Goal: Information Seeking & Learning: Find specific page/section

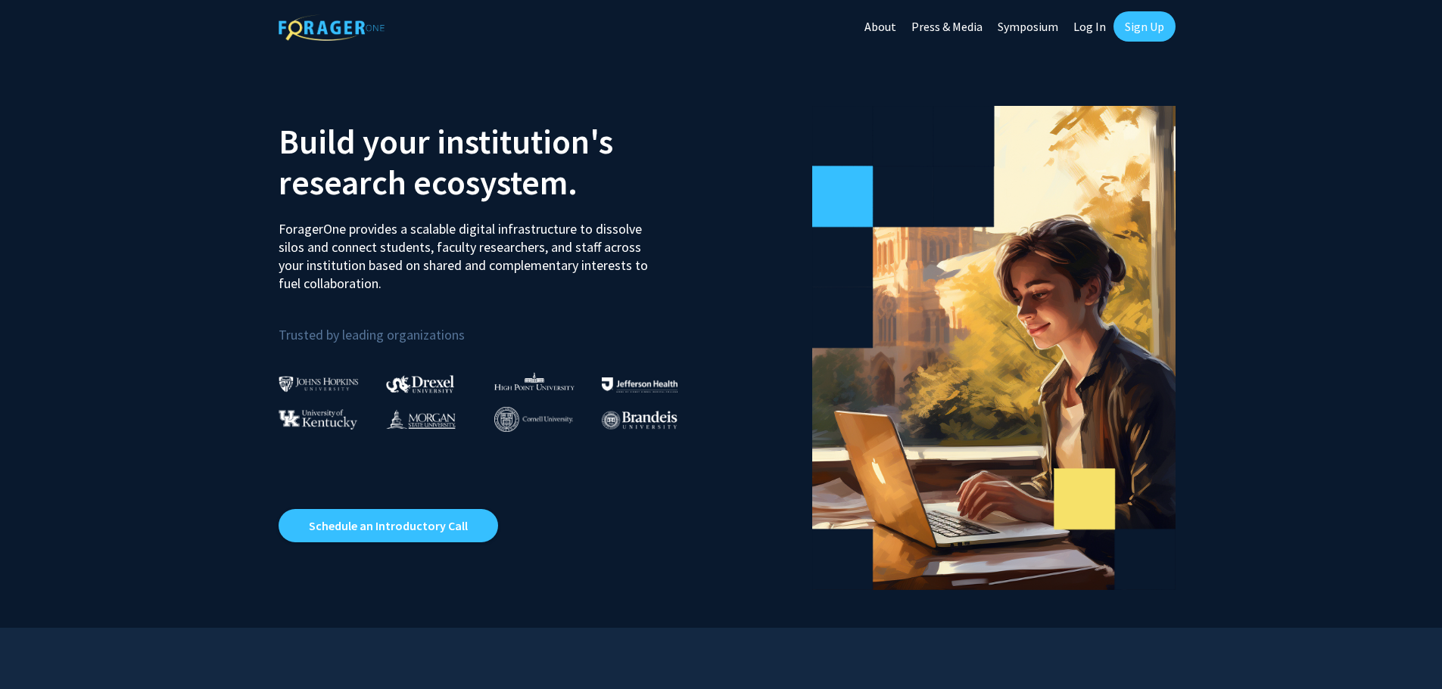
click at [1091, 21] on link "Log In" at bounding box center [1090, 26] width 48 height 53
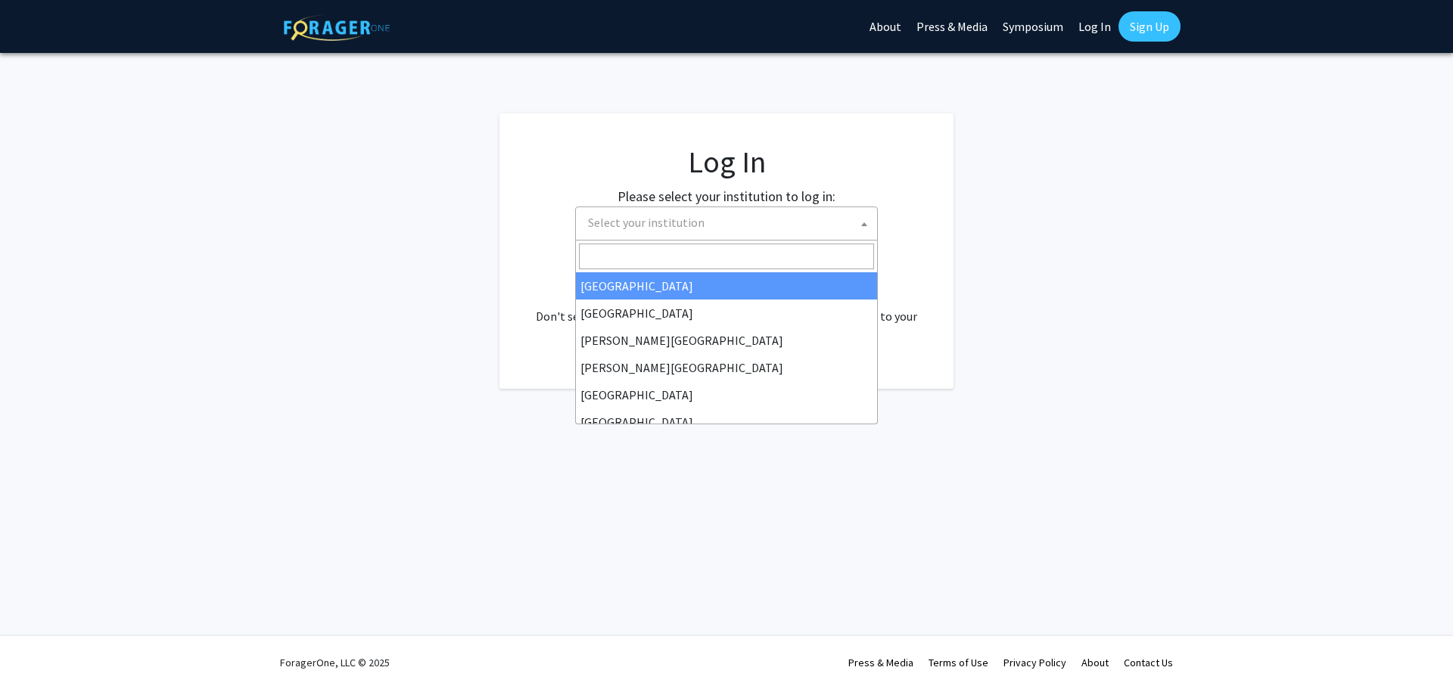
click at [730, 217] on span "Select your institution" at bounding box center [729, 222] width 295 height 31
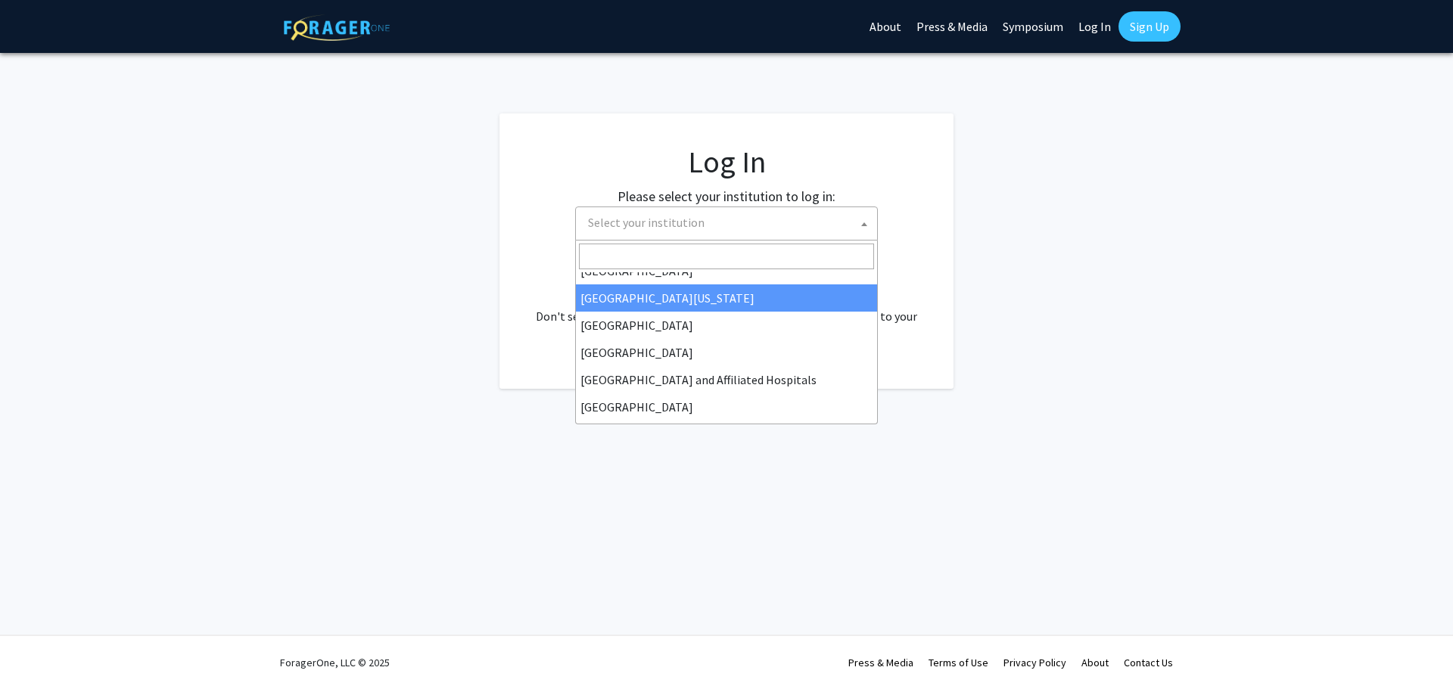
scroll to position [76, 0]
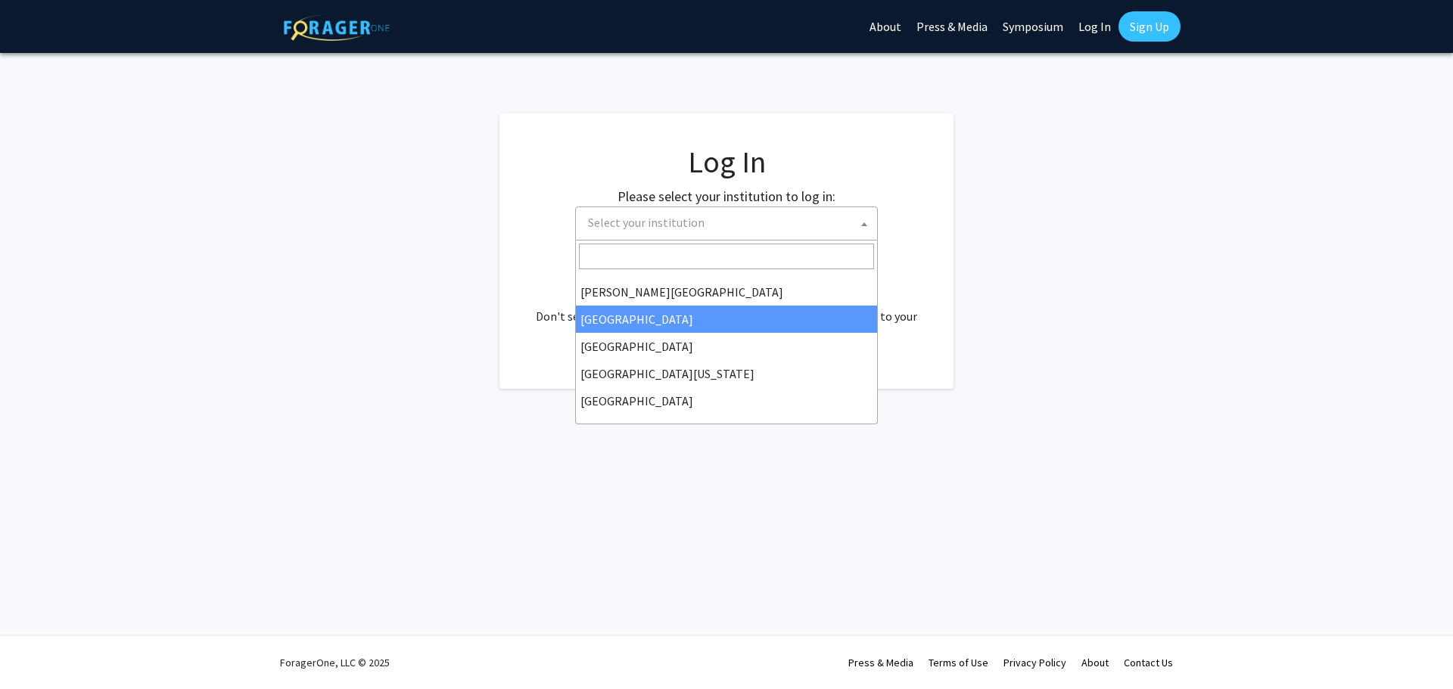
select select "17"
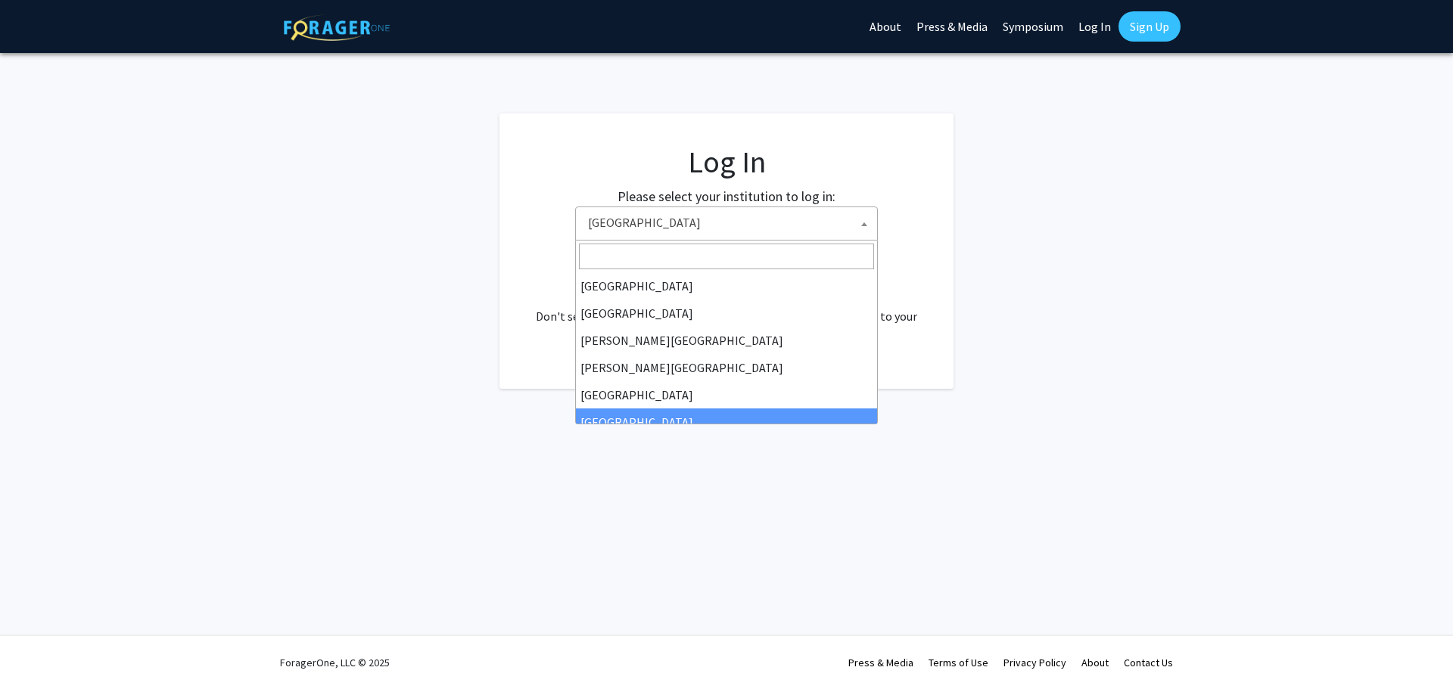
click at [760, 209] on span "[GEOGRAPHIC_DATA]" at bounding box center [729, 222] width 295 height 31
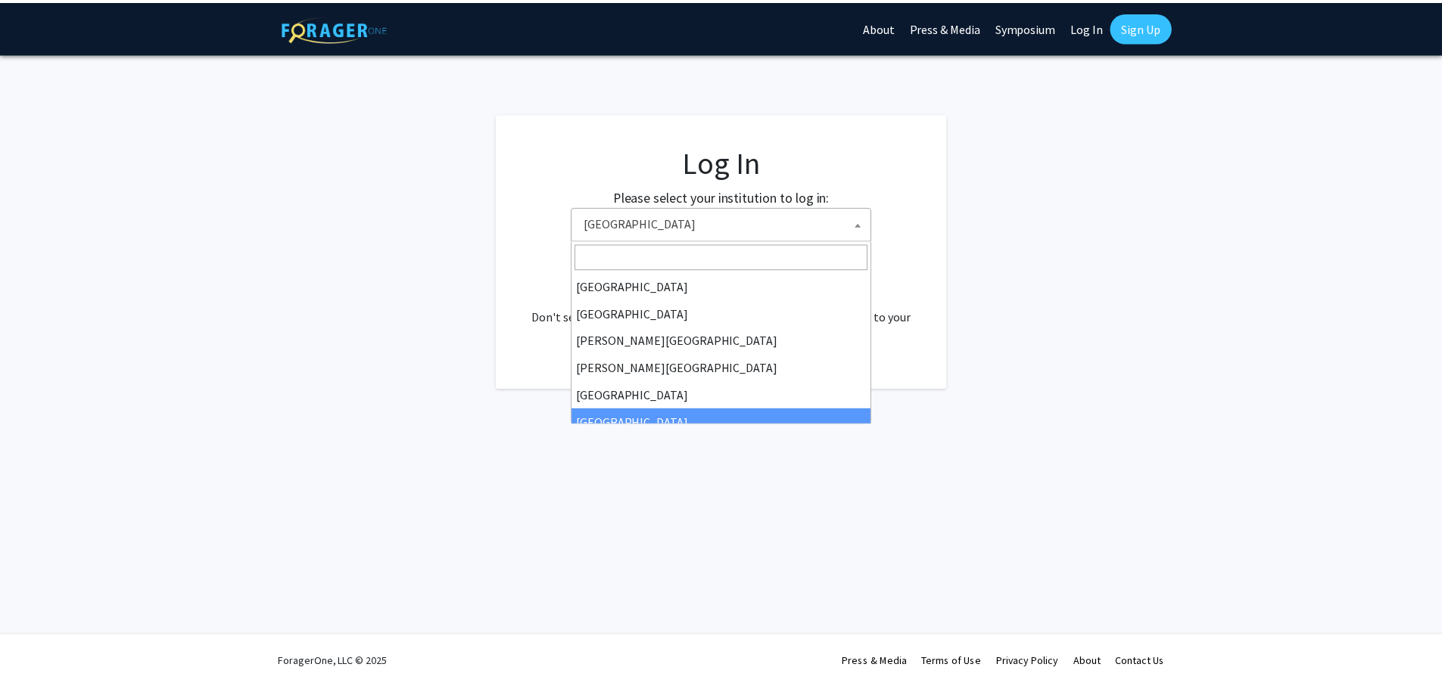
scroll to position [109, 0]
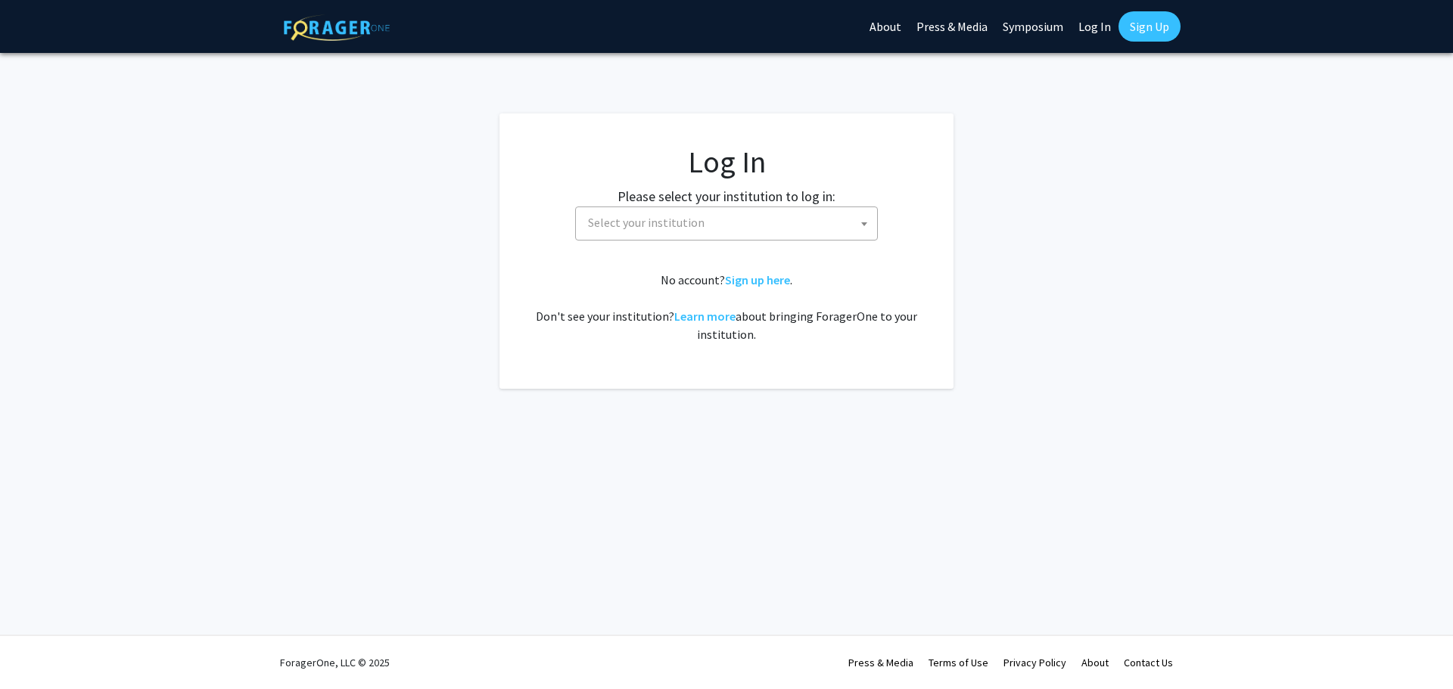
click at [769, 227] on span "Select your institution" at bounding box center [729, 222] width 295 height 31
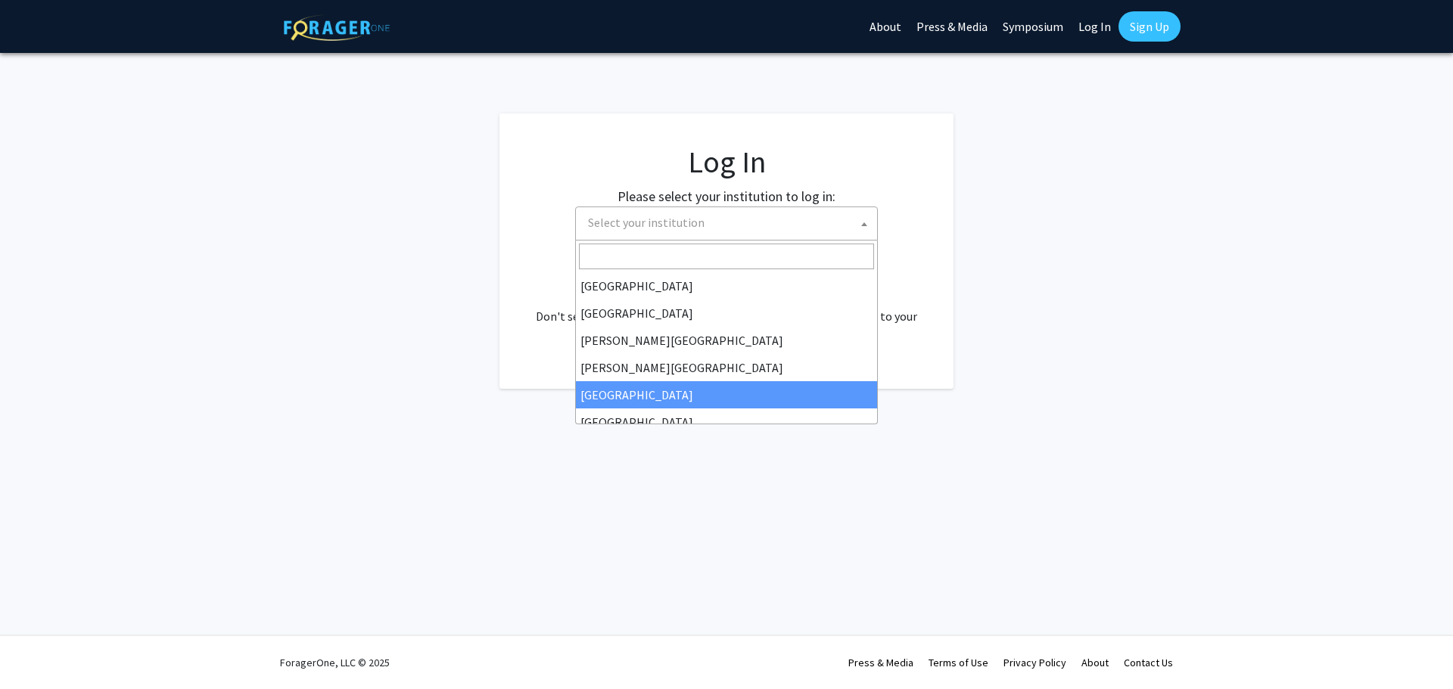
select select "6"
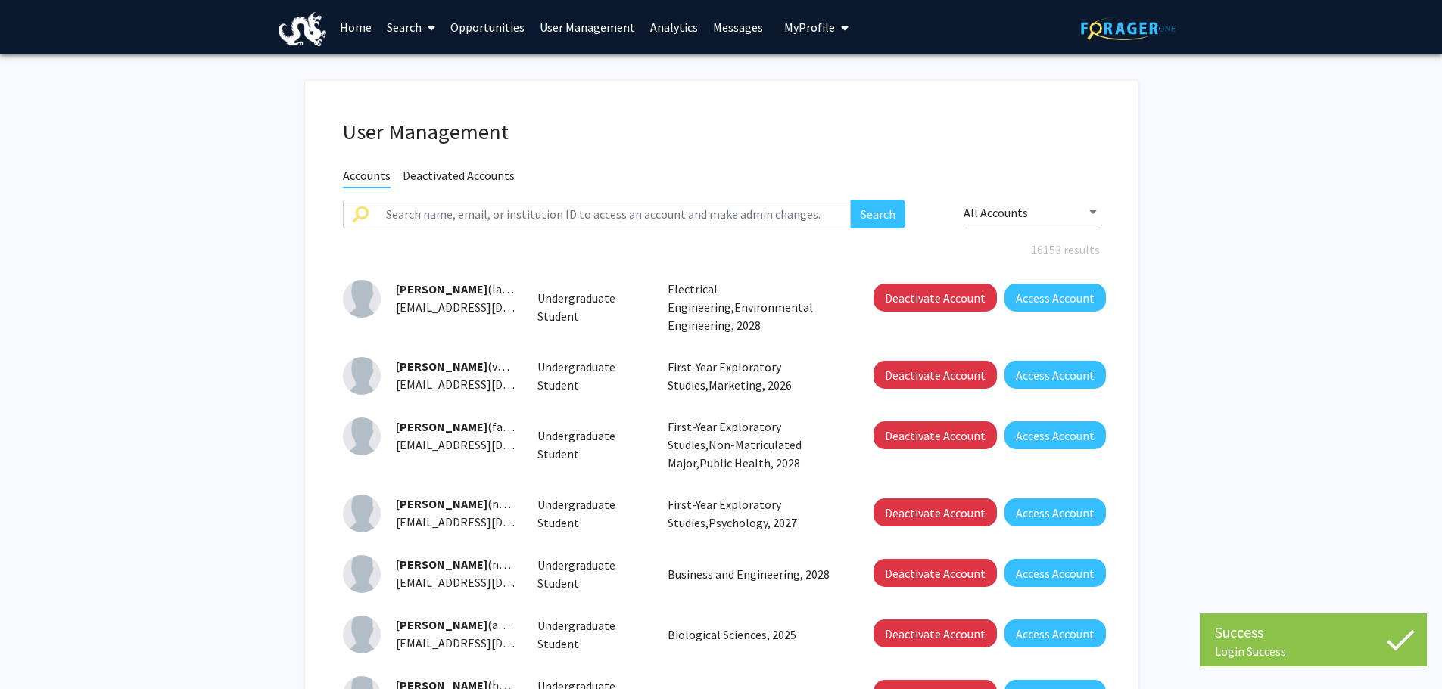
click at [353, 30] on link "Home" at bounding box center [355, 27] width 47 height 53
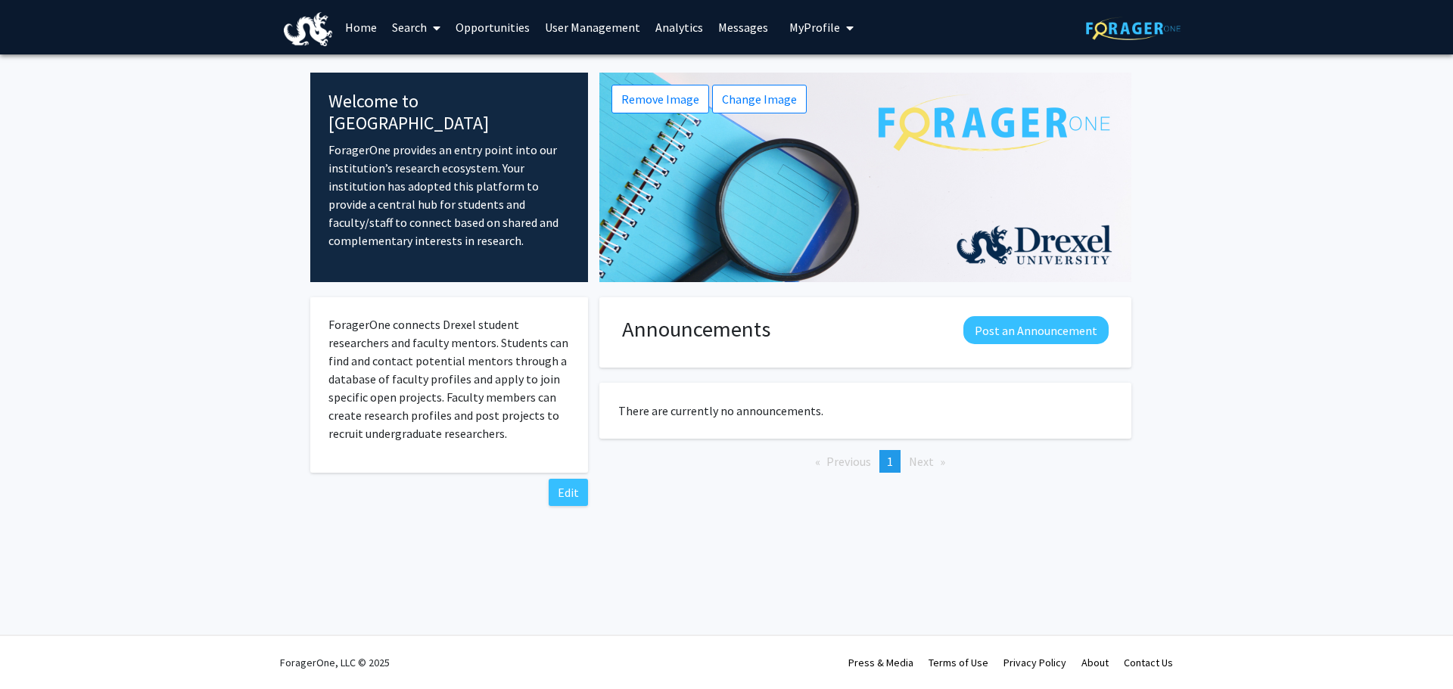
click at [122, 257] on fg-internal-home-page "Welcome to ForagerOne ForagerOne provides an entry point into our institution’s…" at bounding box center [726, 307] width 1453 height 506
click at [812, 26] on span "My Profile" at bounding box center [814, 27] width 51 height 15
click at [823, 22] on span "My Profile" at bounding box center [814, 27] width 51 height 15
click at [615, 25] on link "User Management" at bounding box center [592, 27] width 110 height 53
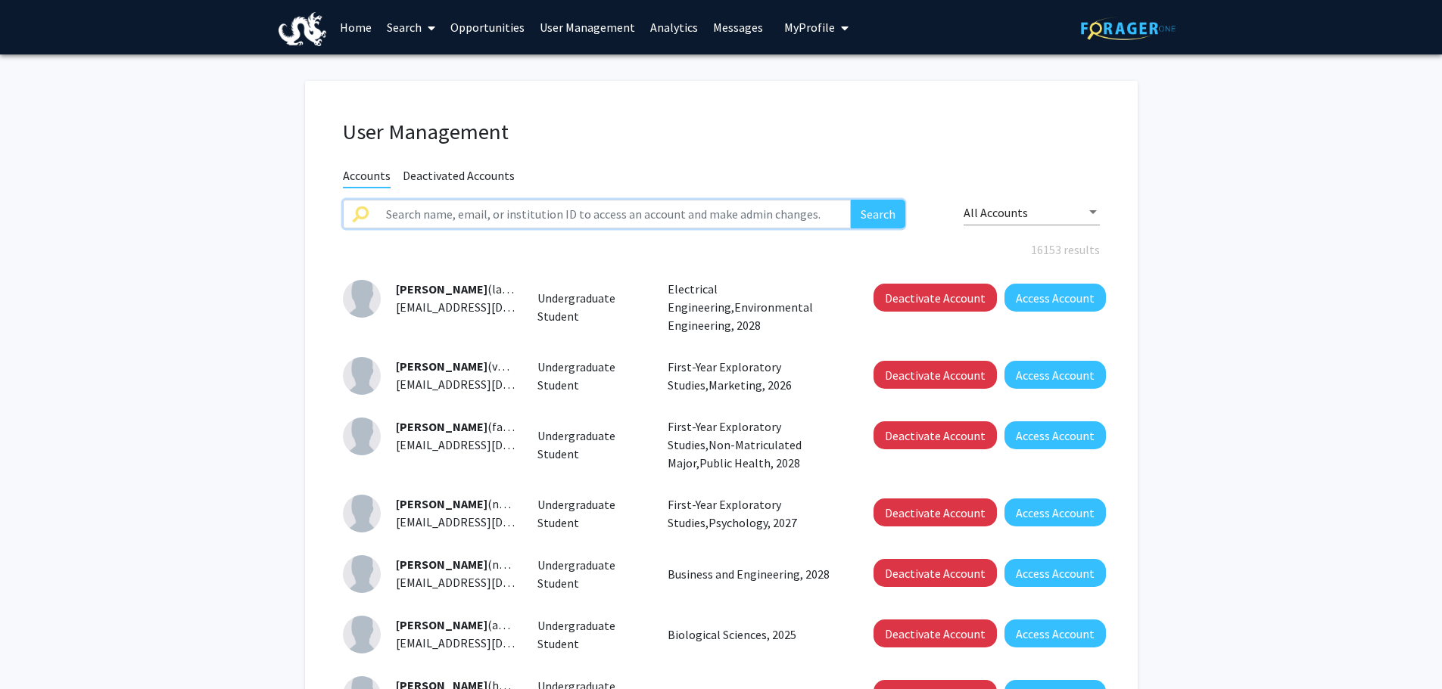
click at [521, 219] on input "text" at bounding box center [614, 214] width 475 height 29
type input "franco montalto"
click at [851, 200] on button "Search" at bounding box center [878, 214] width 54 height 29
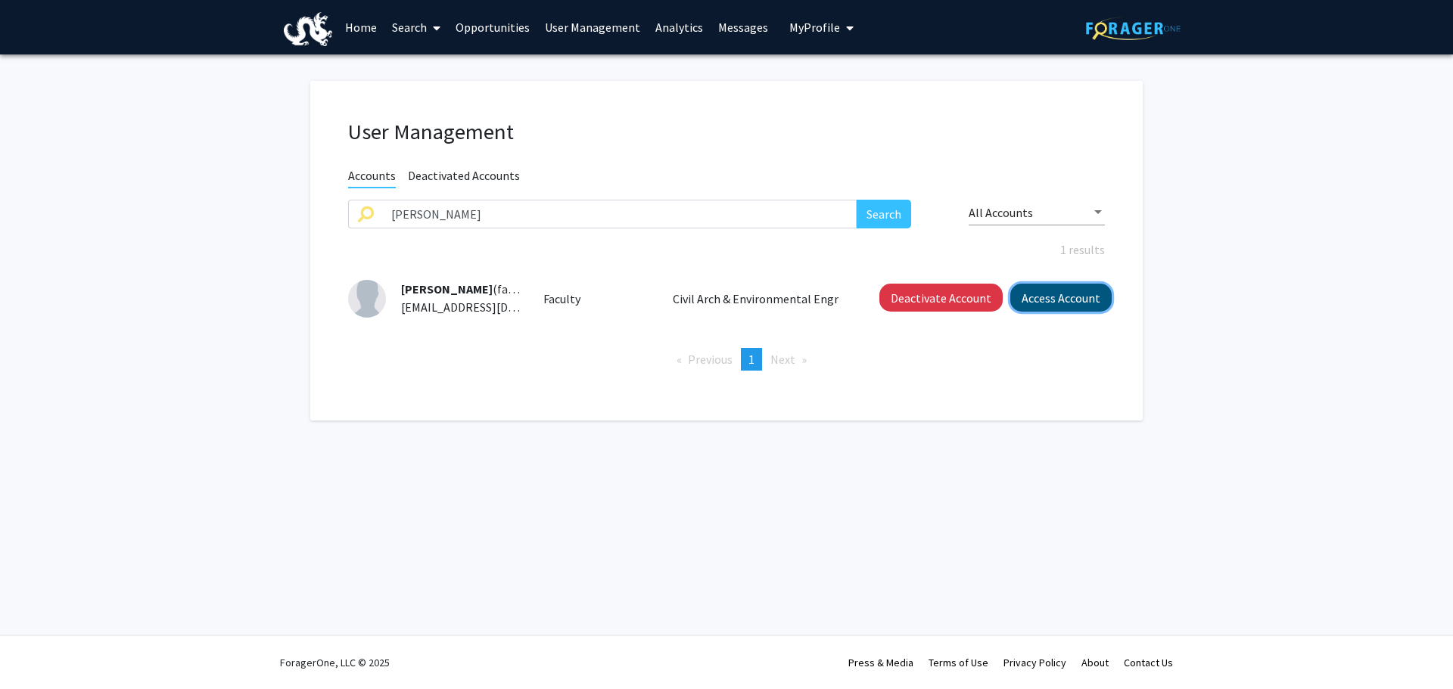
click at [1083, 291] on button "Access Account" at bounding box center [1060, 298] width 101 height 28
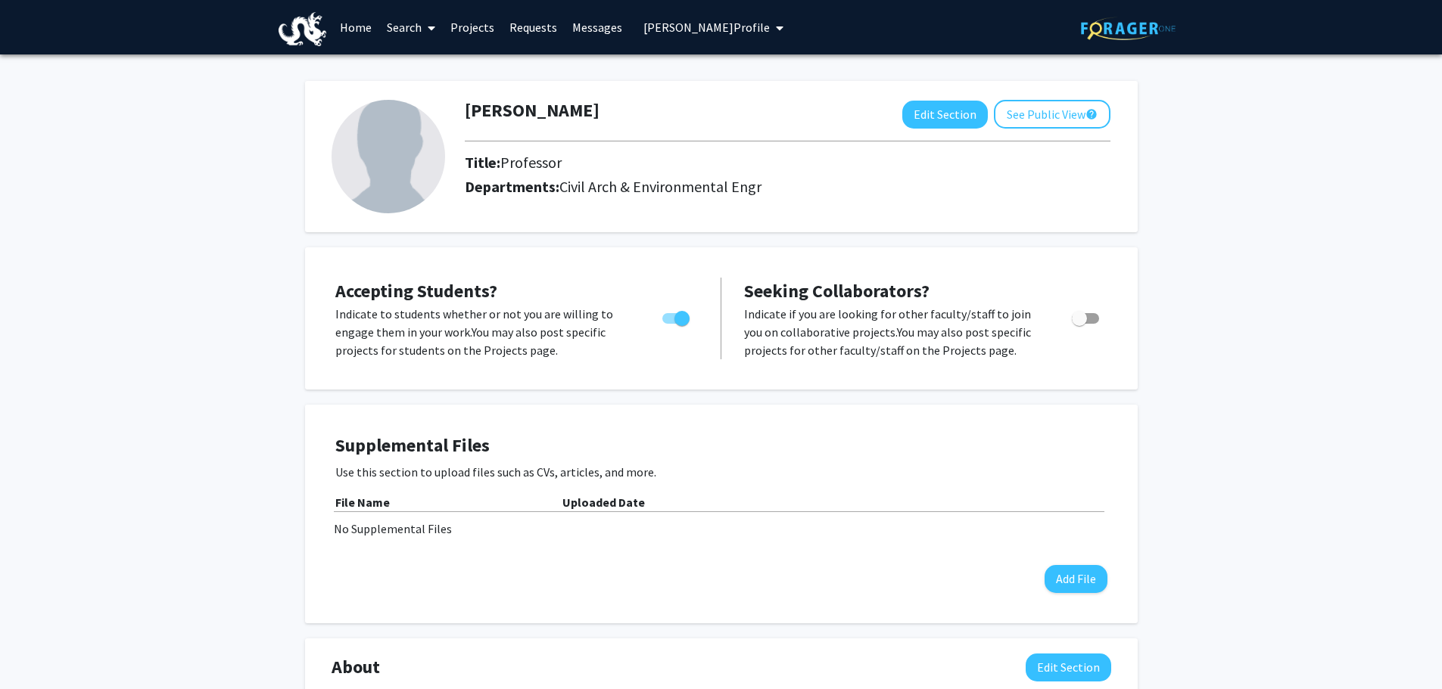
click at [394, 38] on link "Search" at bounding box center [411, 27] width 64 height 53
click at [456, 67] on span "Faculty/Staff" at bounding box center [434, 69] width 111 height 30
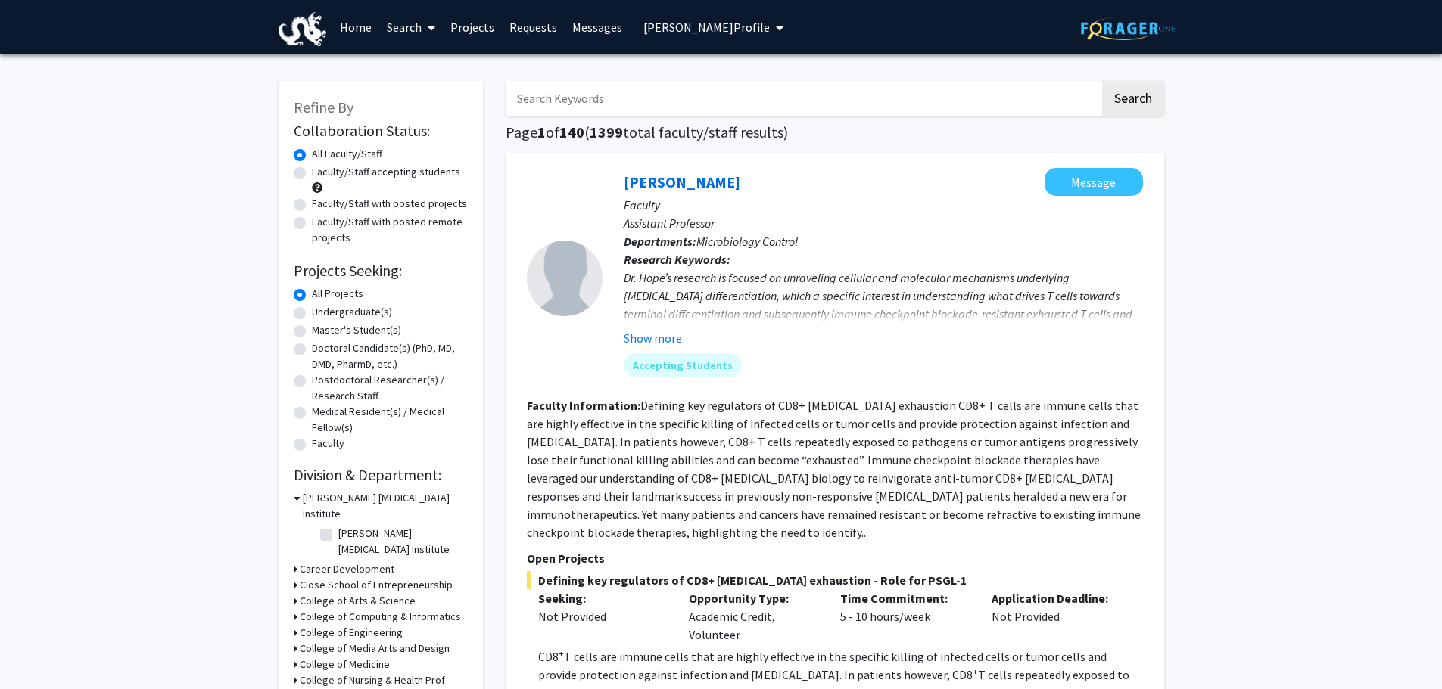
click at [640, 114] on input "Search Keywords" at bounding box center [803, 98] width 594 height 35
click at [1102, 81] on button "Search" at bounding box center [1133, 98] width 62 height 35
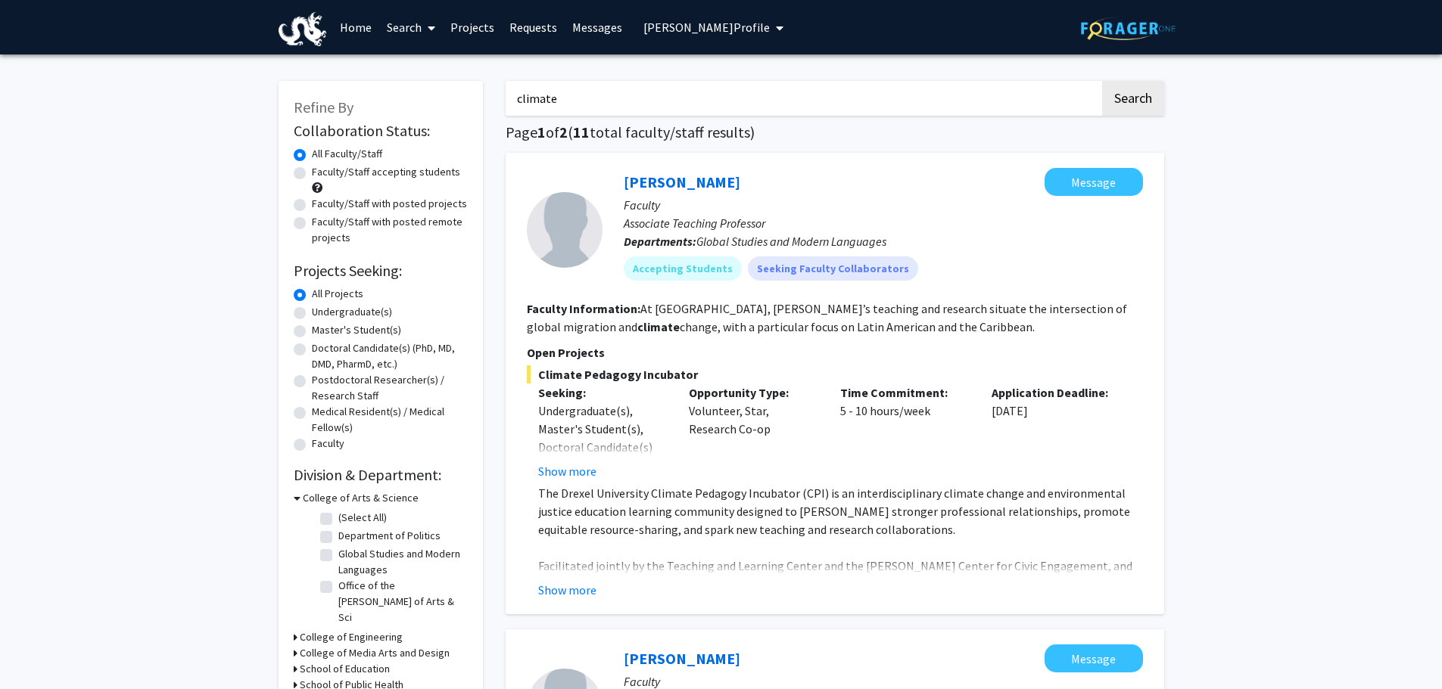
click at [598, 110] on input "climate" at bounding box center [803, 98] width 594 height 35
click at [599, 110] on input "climate" at bounding box center [803, 98] width 594 height 35
click at [1102, 81] on button "Search" at bounding box center [1133, 98] width 62 height 35
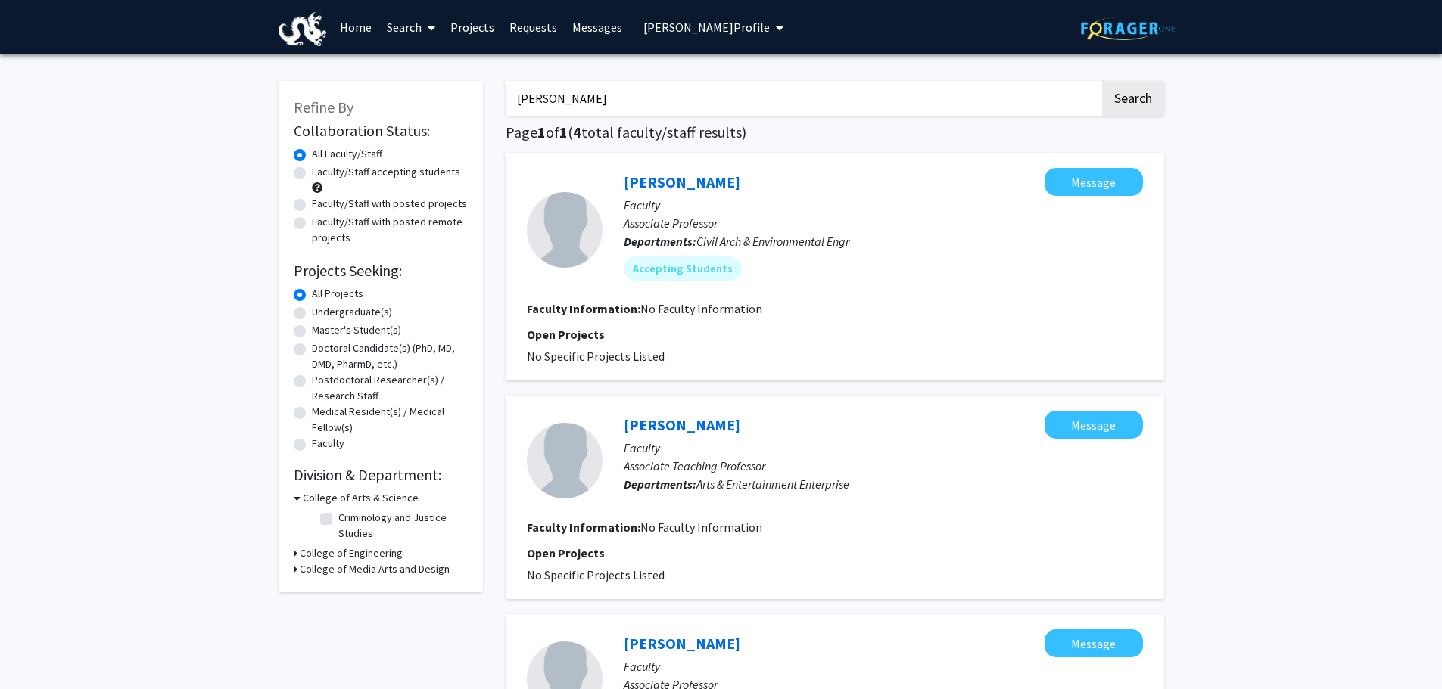
click at [653, 96] on input "shannon" at bounding box center [803, 98] width 594 height 35
click at [652, 96] on input "shannon" at bounding box center [803, 98] width 594 height 35
type input "c"
type input "VIP"
click at [1102, 81] on button "Search" at bounding box center [1133, 98] width 62 height 35
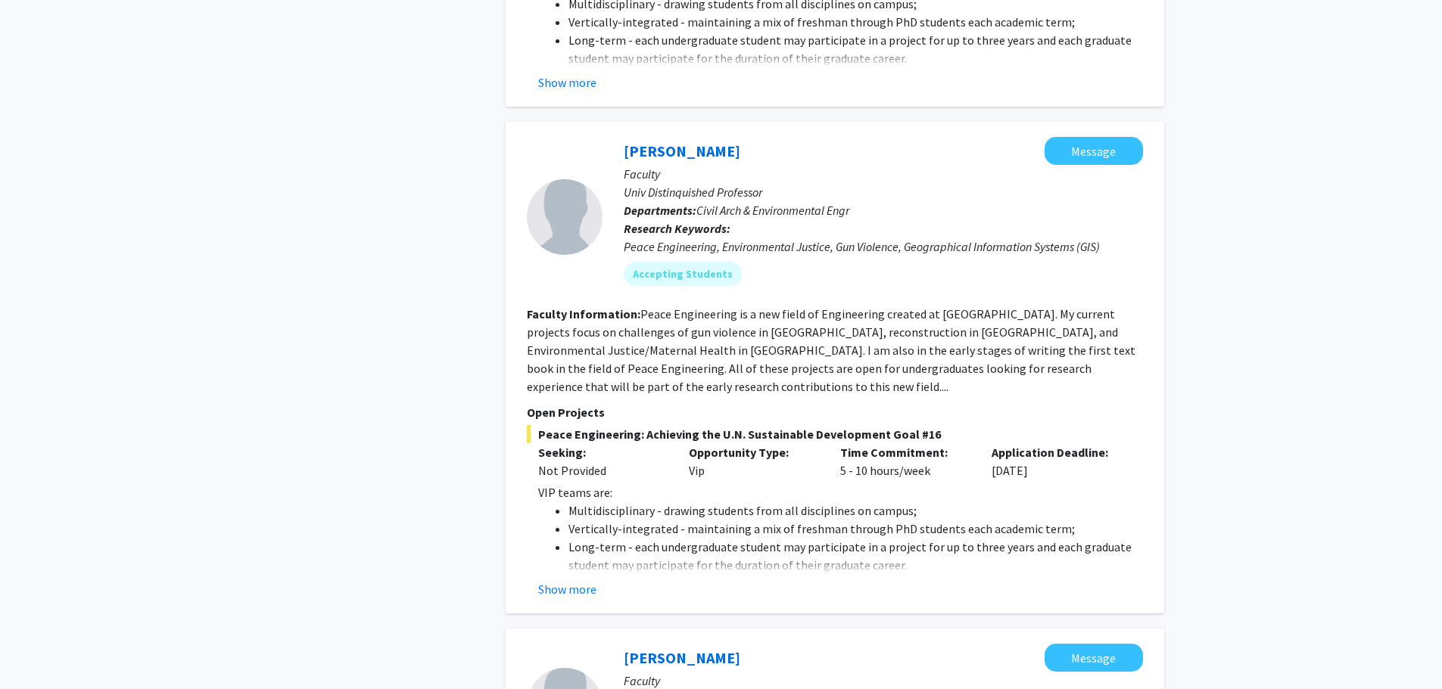
scroll to position [908, 0]
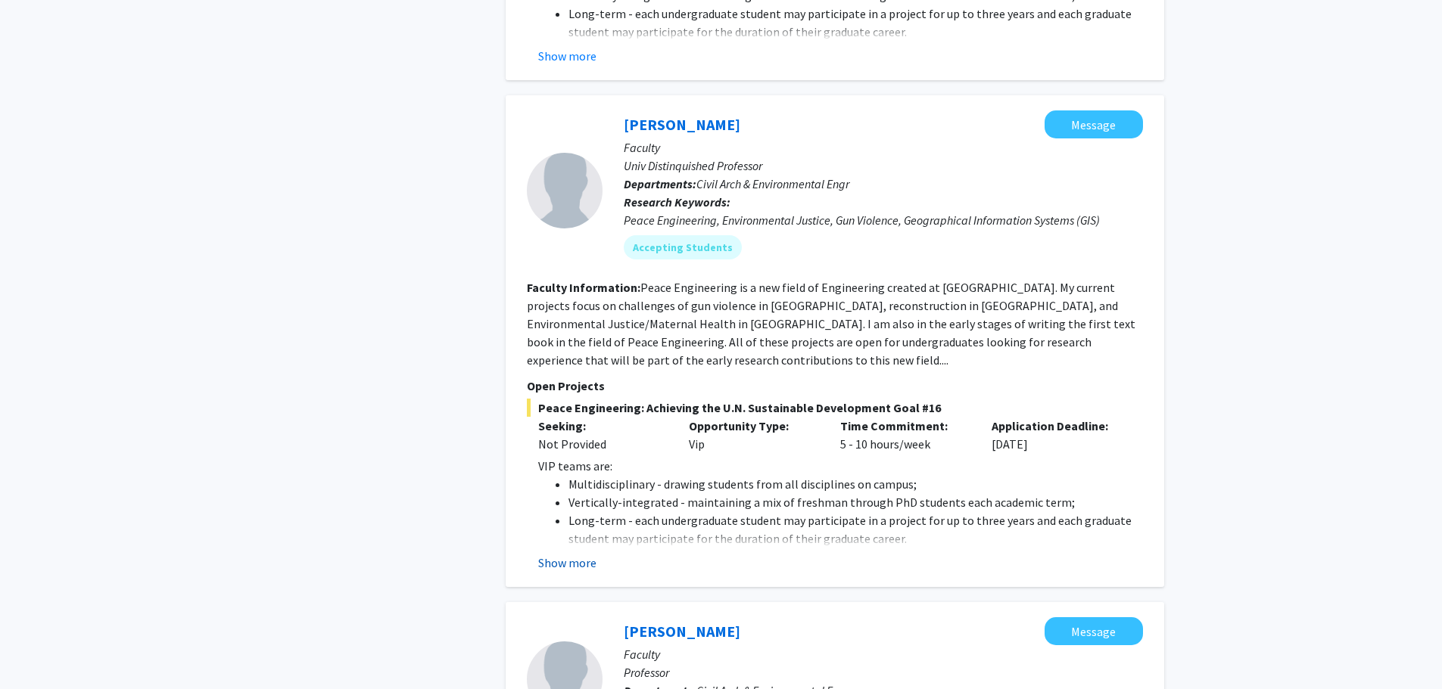
click at [568, 554] on button "Show more" at bounding box center [567, 563] width 58 height 18
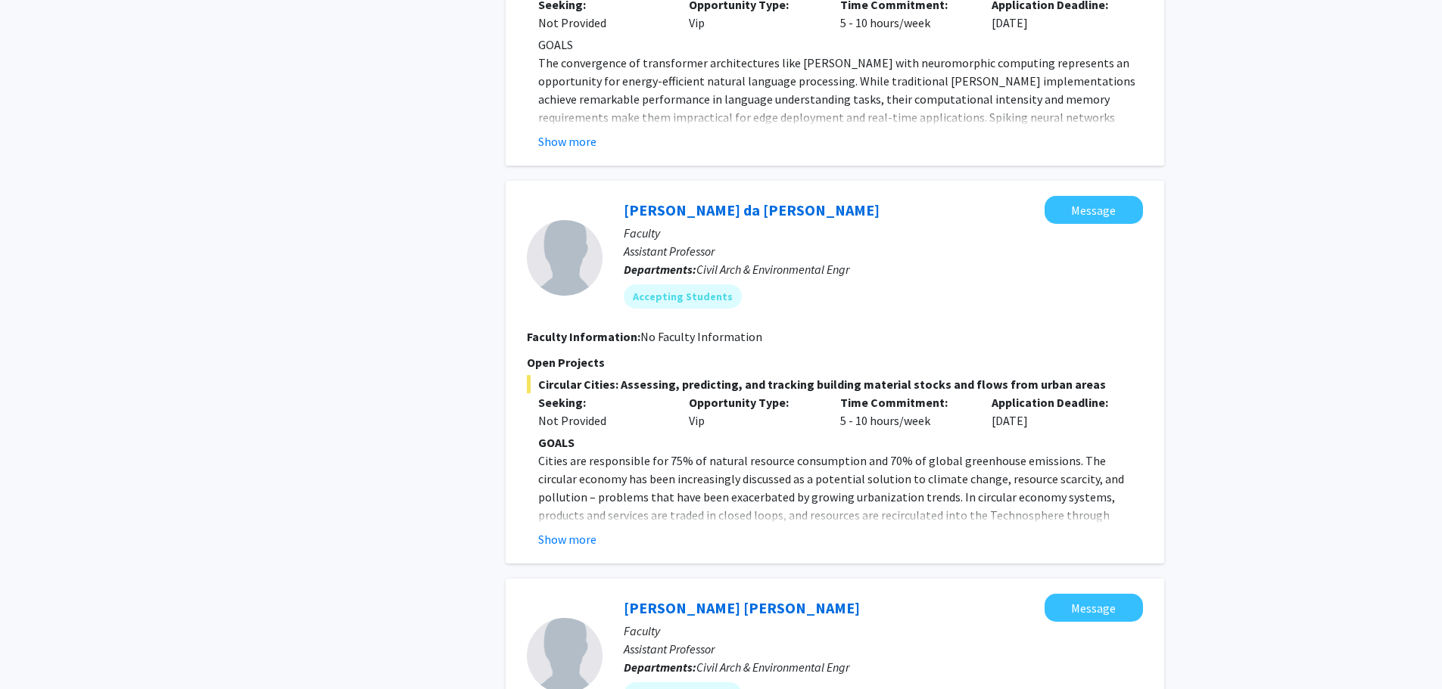
scroll to position [4314, 0]
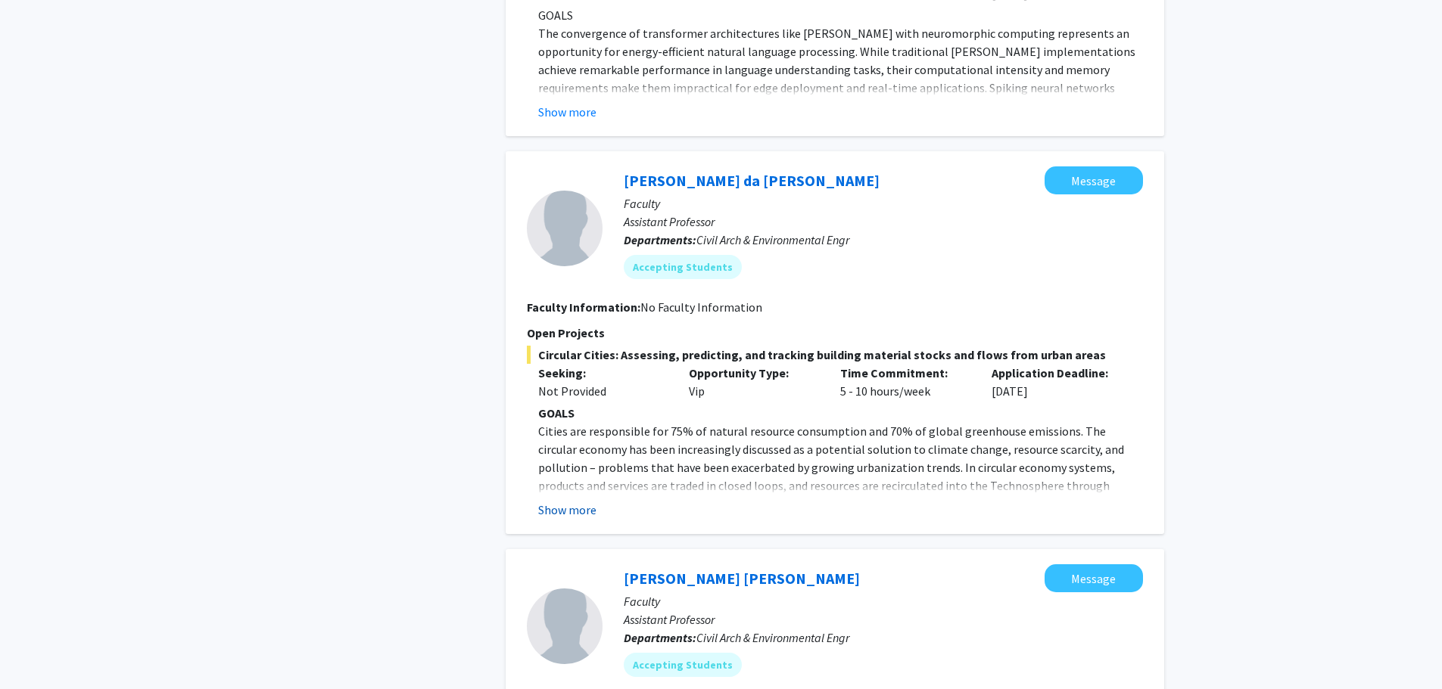
click at [547, 501] on button "Show more" at bounding box center [567, 510] width 58 height 18
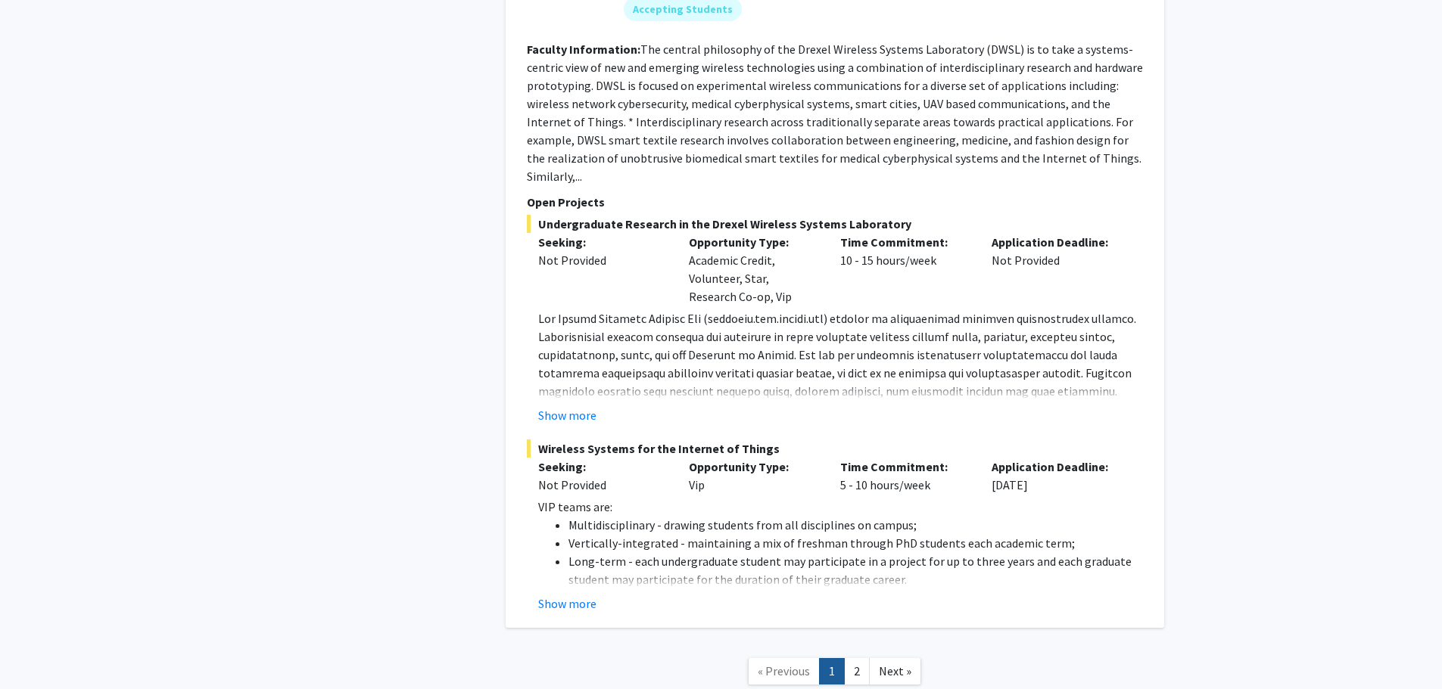
scroll to position [6237, 0]
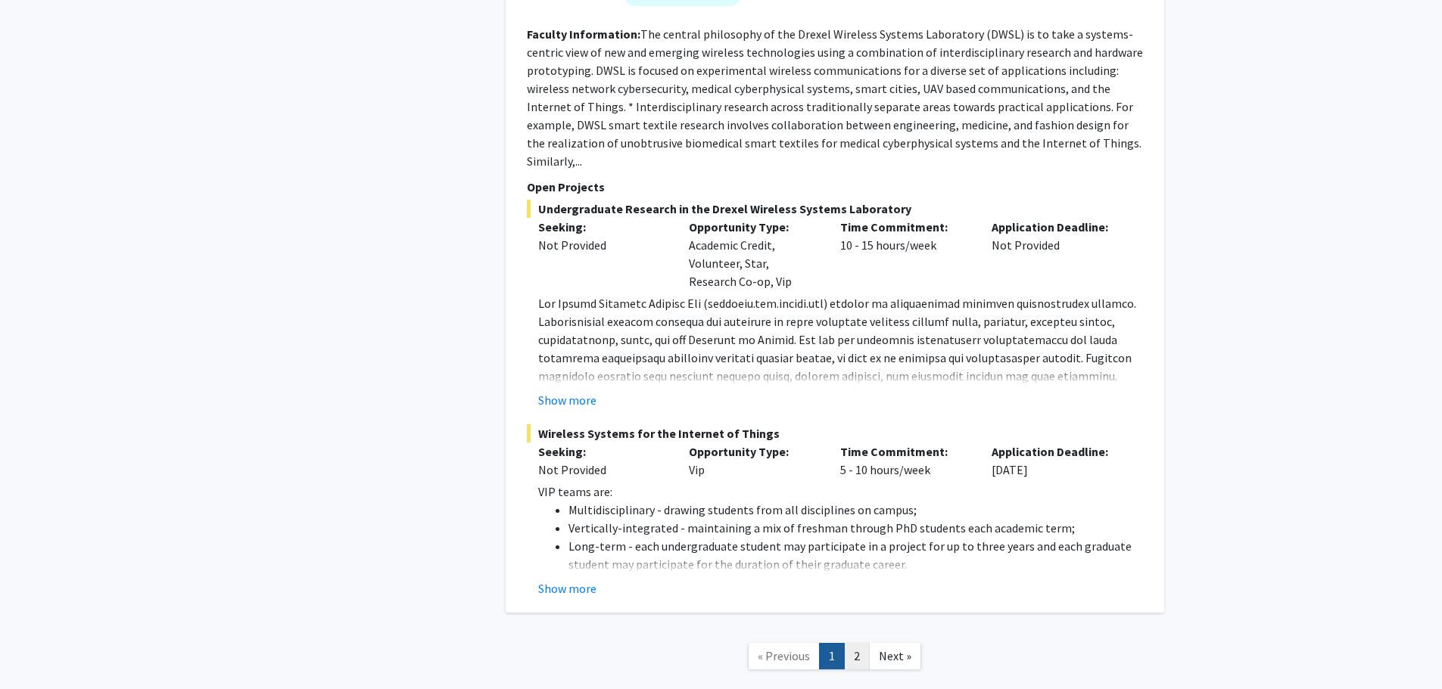
click at [857, 643] on link "2" at bounding box center [857, 656] width 26 height 26
